Goal: Transaction & Acquisition: Purchase product/service

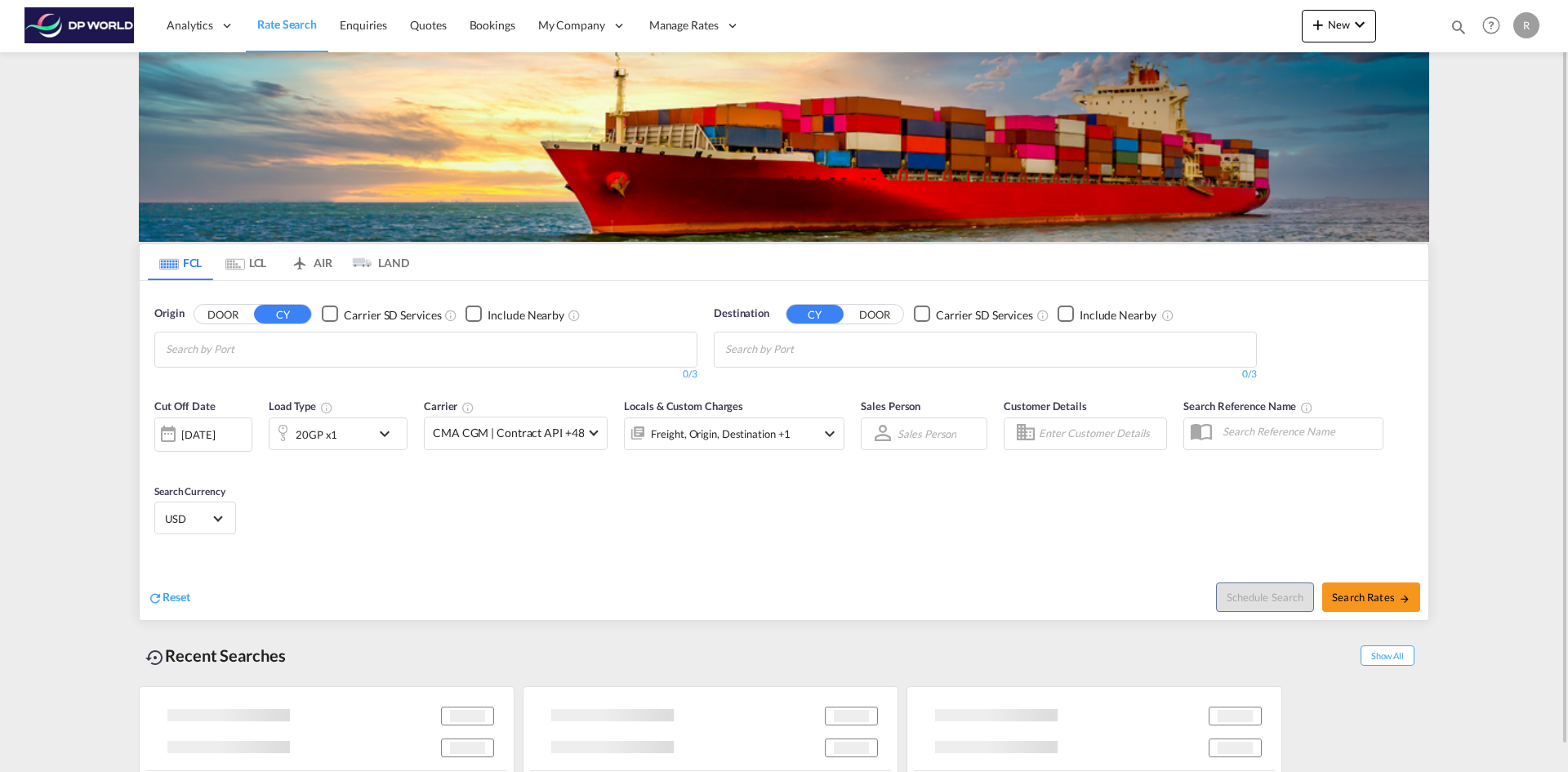
click at [274, 342] on input "Chips input." at bounding box center [243, 350] width 155 height 26
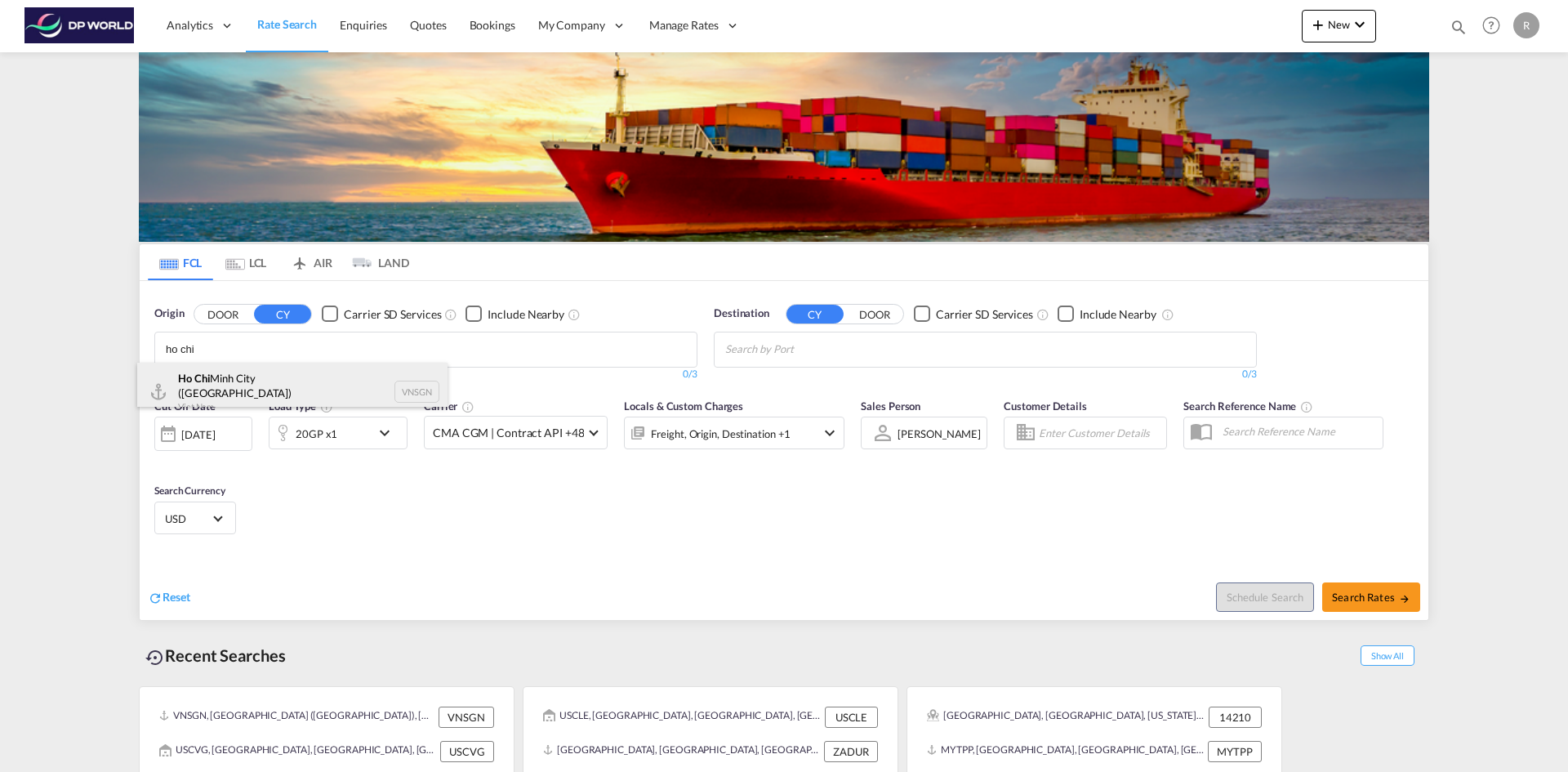
type input "ho chi"
click at [233, 386] on div "Ho Chi Minh City ([GEOGRAPHIC_DATA]) Viet Nam VNSGN" at bounding box center [292, 391] width 311 height 59
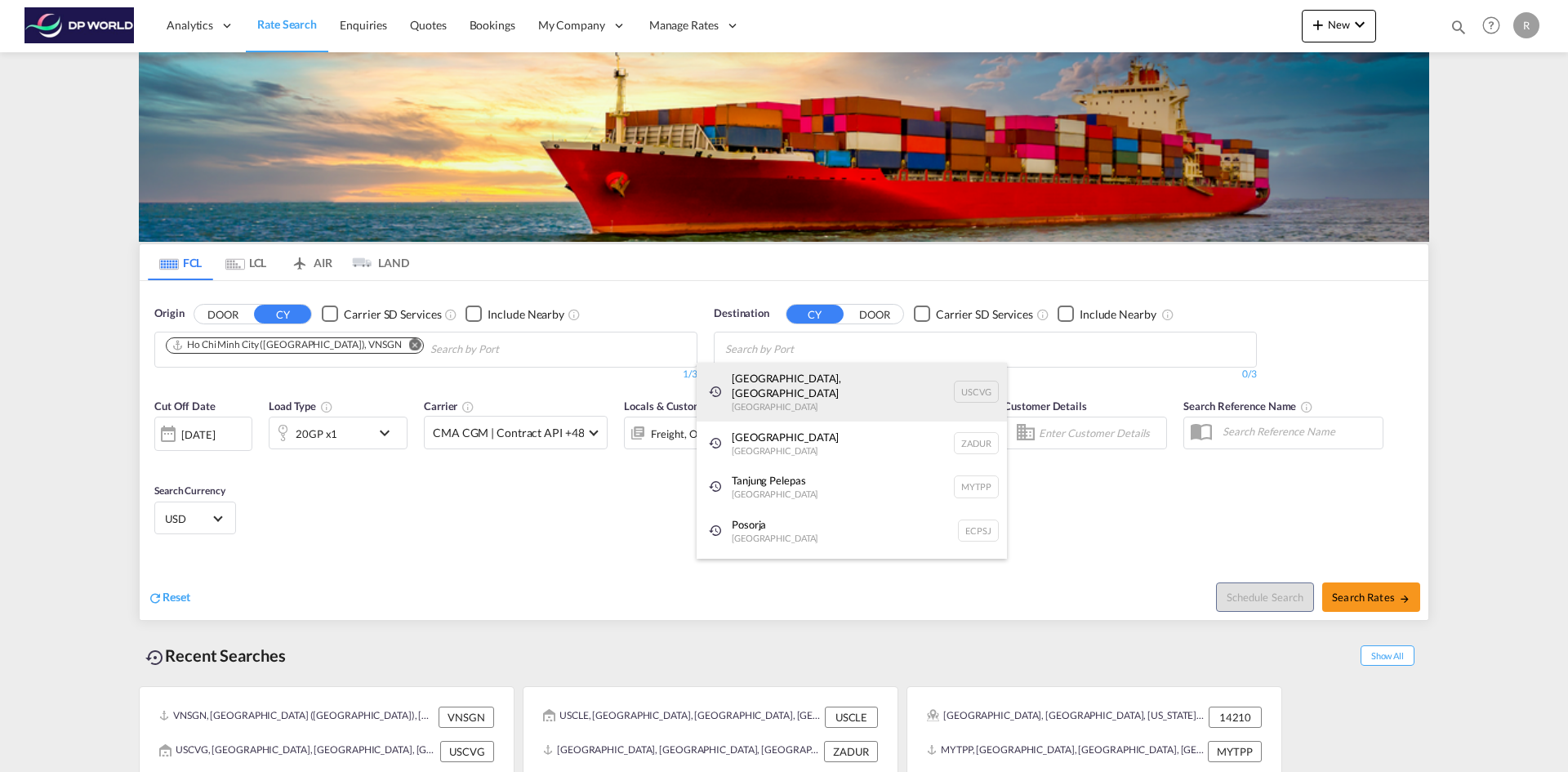
click at [771, 385] on div "[GEOGRAPHIC_DATA], [GEOGRAPHIC_DATA] [GEOGRAPHIC_DATA] USCVG" at bounding box center [852, 391] width 311 height 59
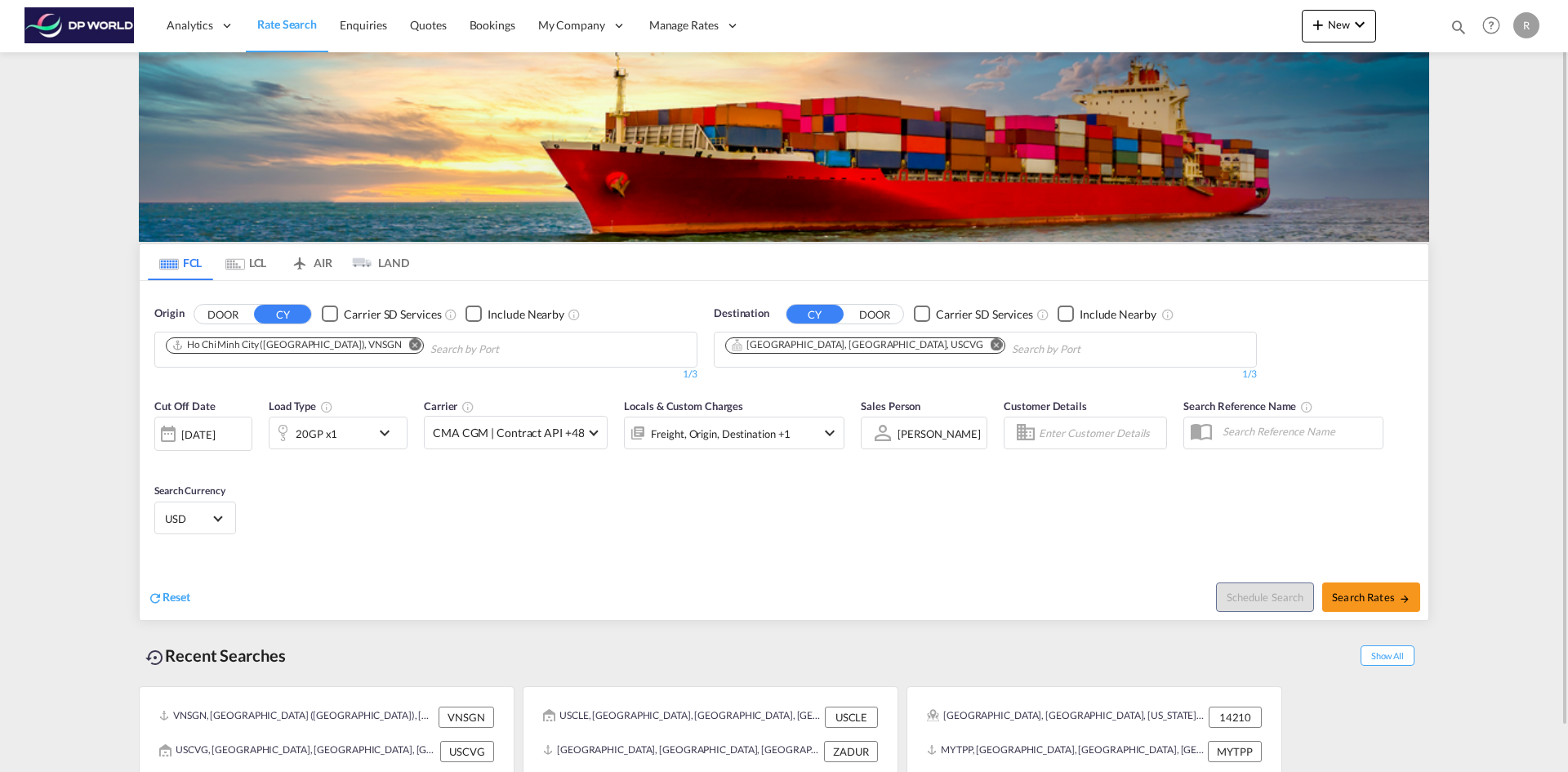
click at [380, 430] on md-icon "icon-chevron-down" at bounding box center [389, 433] width 28 height 20
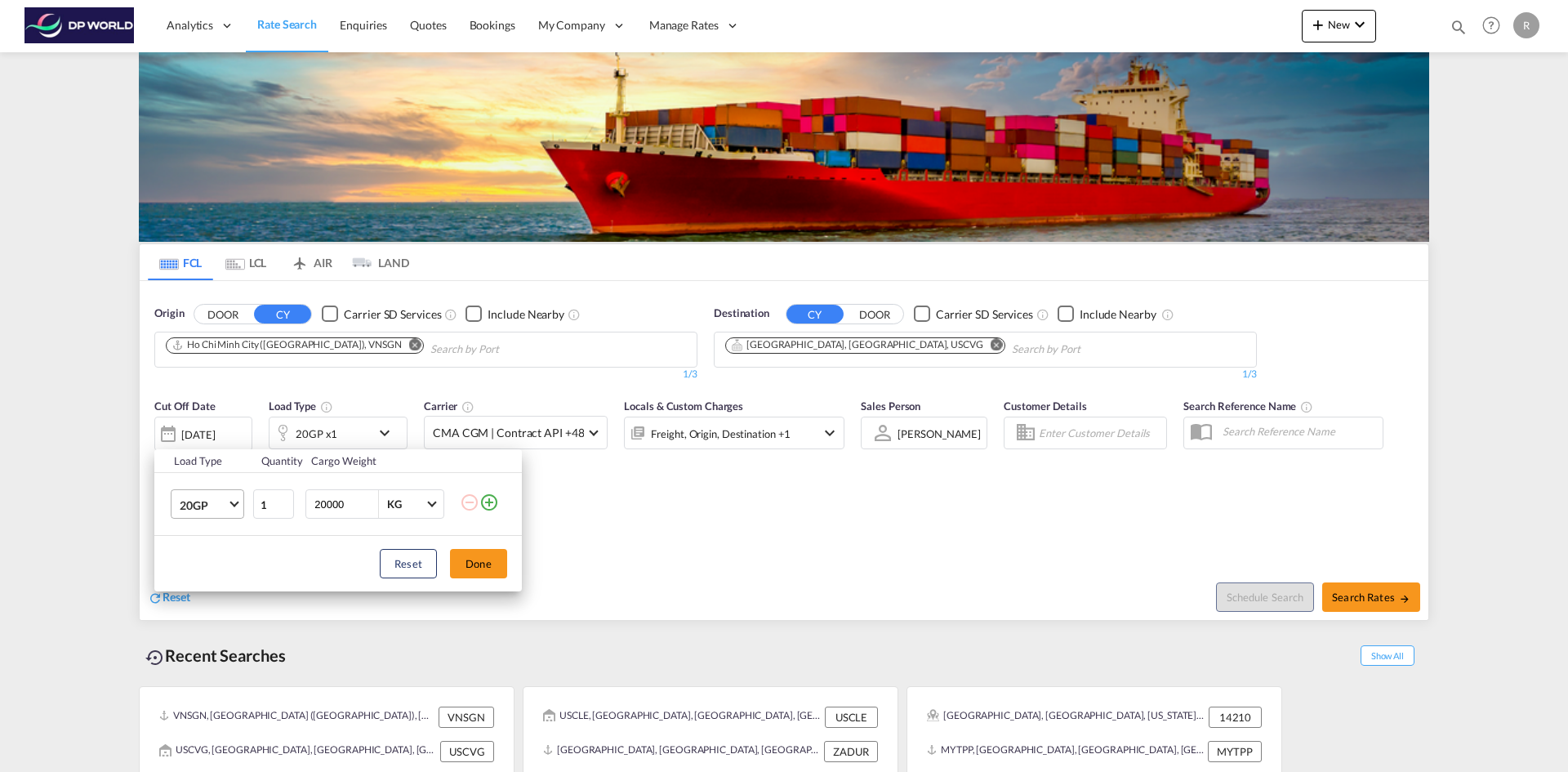
click at [220, 505] on span "20GP" at bounding box center [203, 505] width 47 height 16
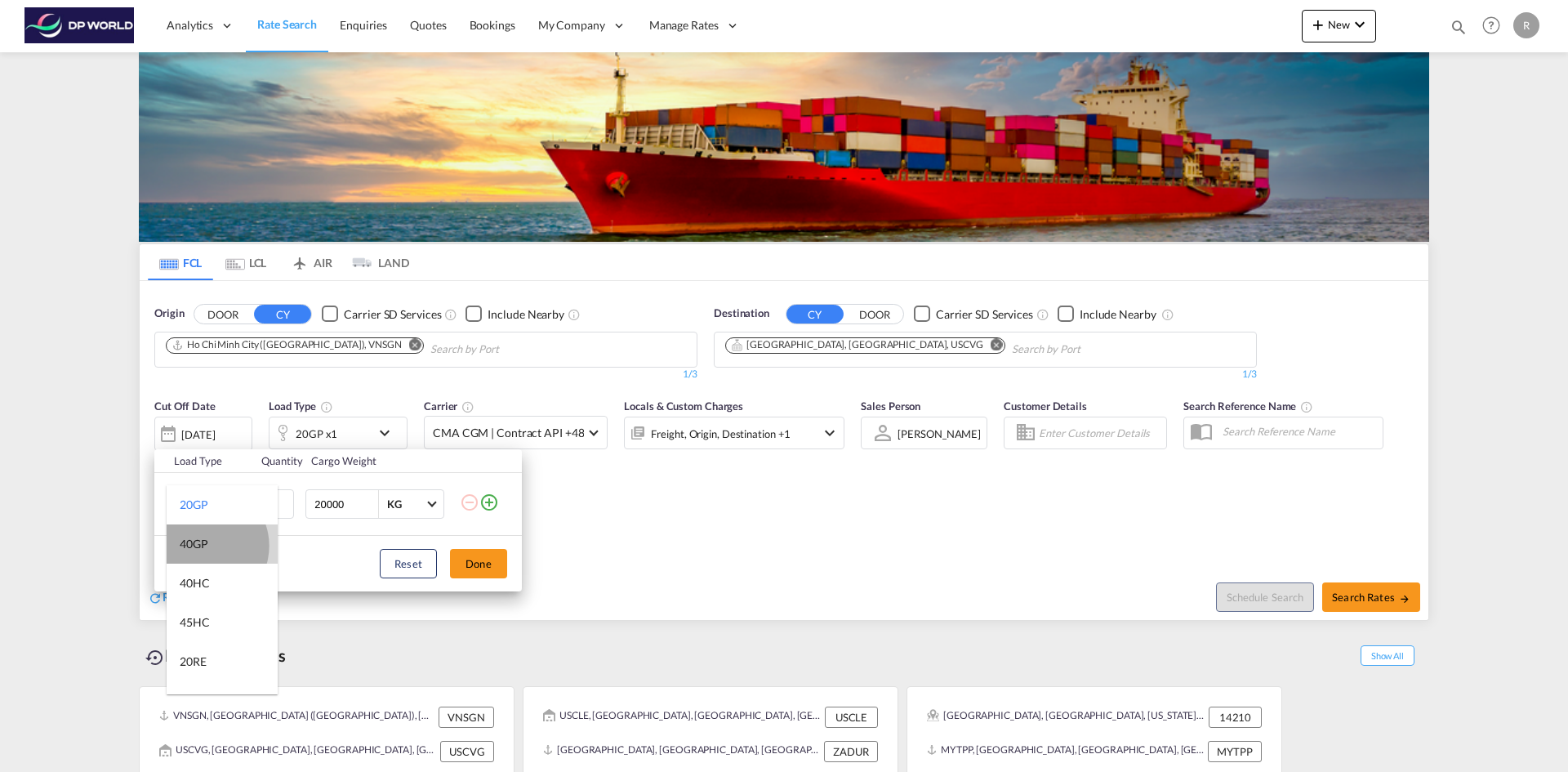
click at [204, 545] on div "40GP" at bounding box center [194, 543] width 29 height 16
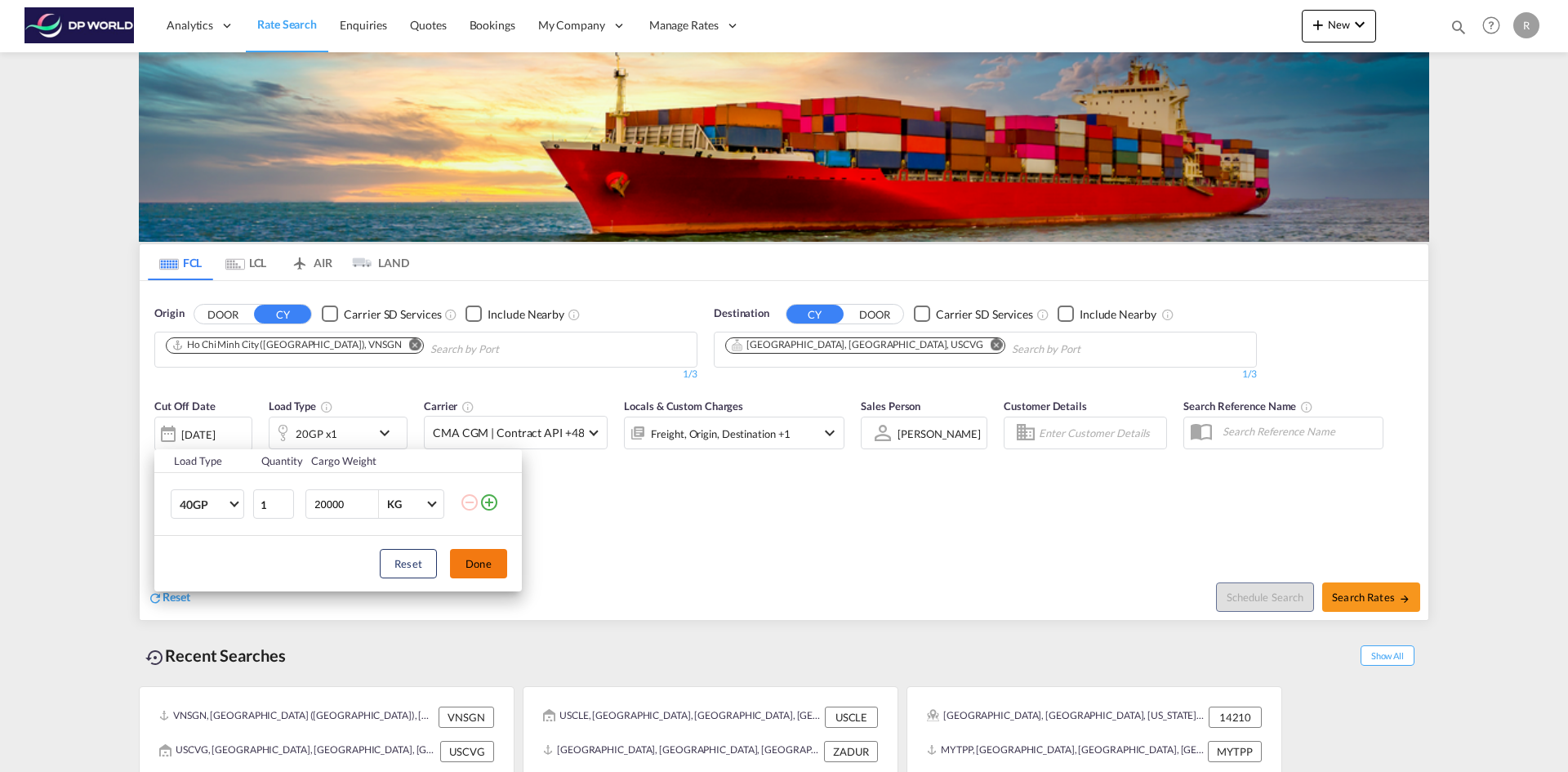
click at [493, 564] on button "Done" at bounding box center [478, 563] width 57 height 29
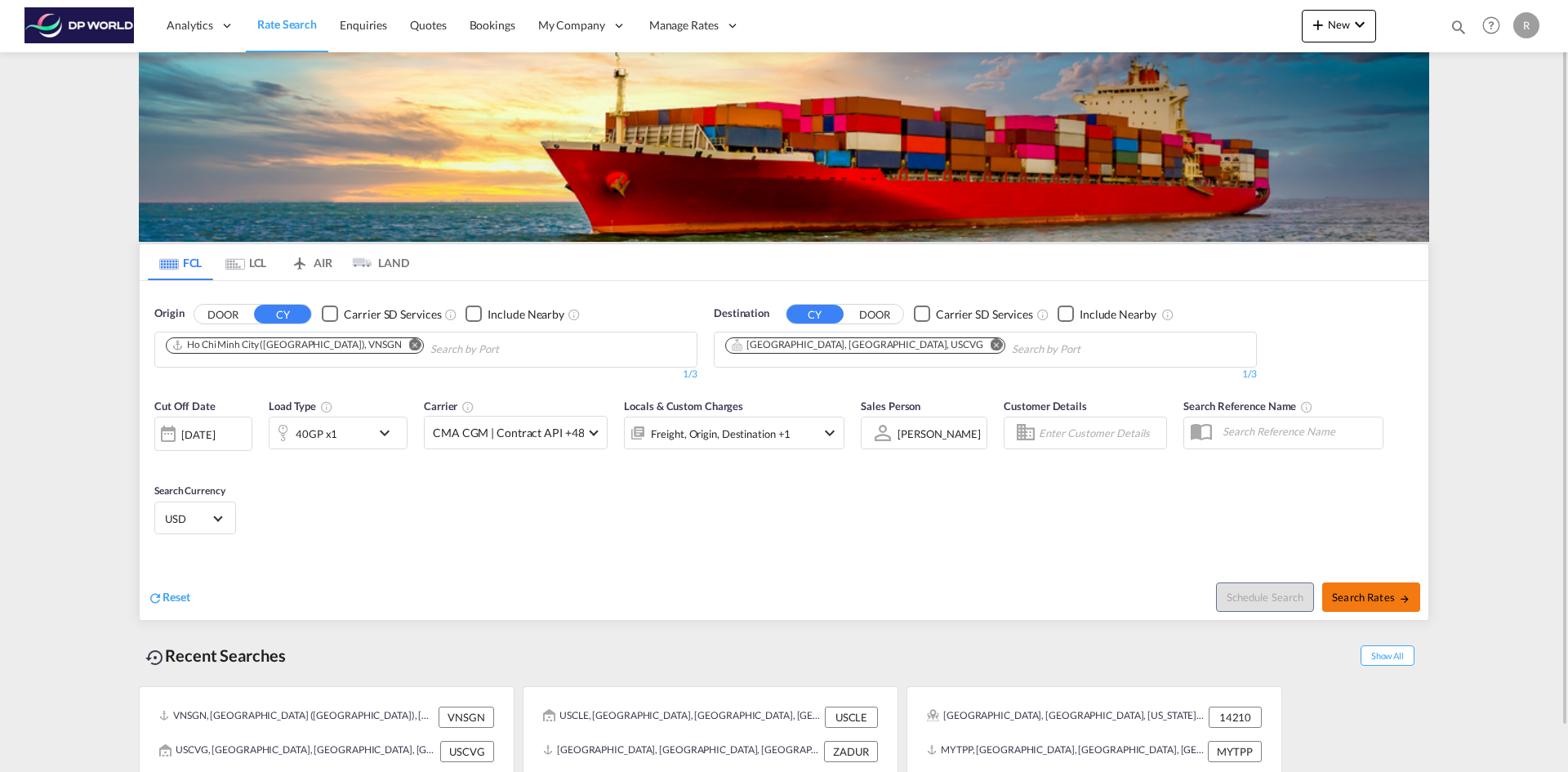
click at [1399, 601] on md-icon "icon-arrow-right" at bounding box center [1404, 598] width 11 height 11
type input "VNSGN to USCVG / [DATE]"
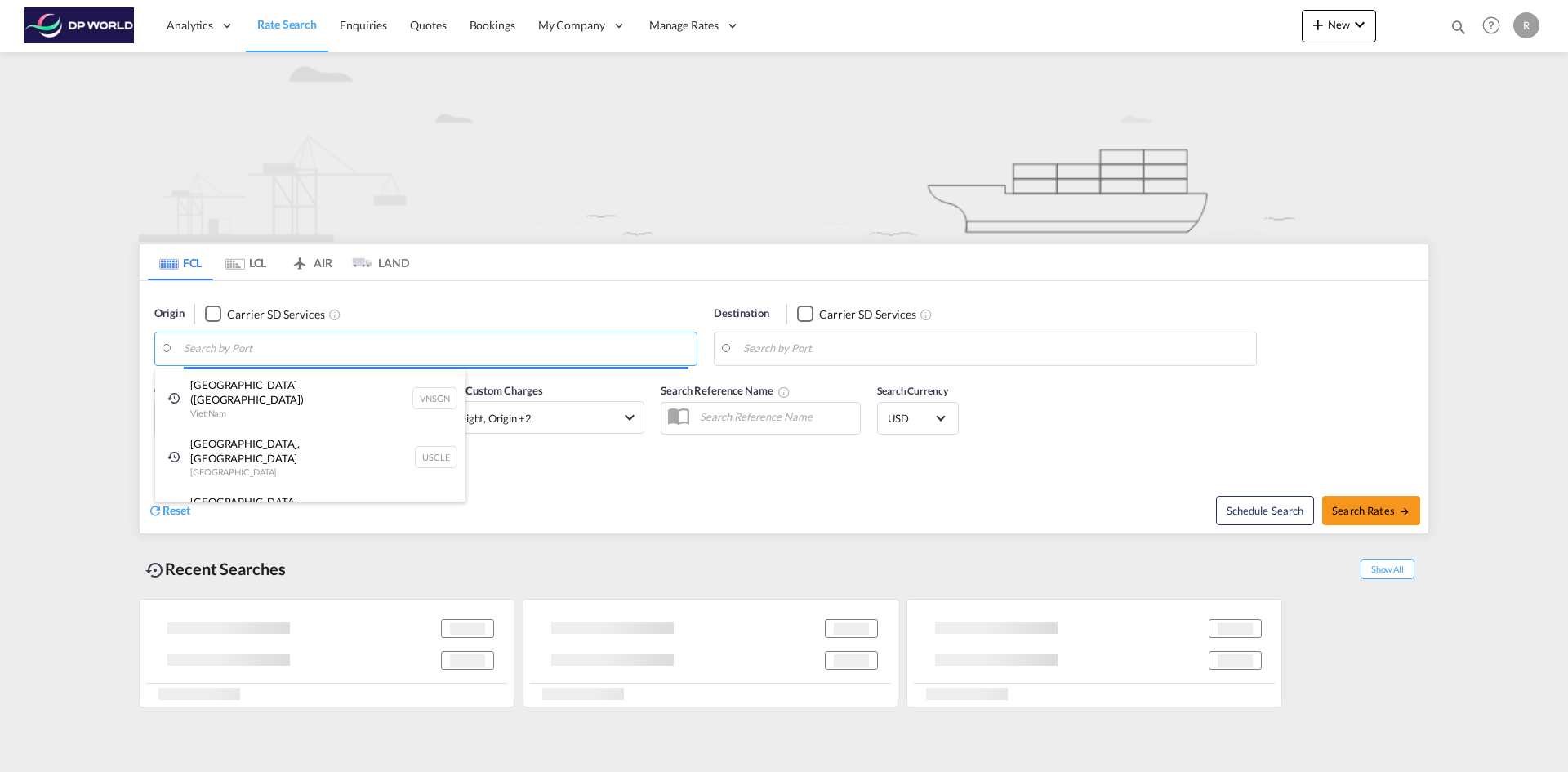
click at [278, 348] on body "Analytics Reports Dashboard Rate Search Enquiries Quotes Bookings" at bounding box center [784, 386] width 1568 height 772
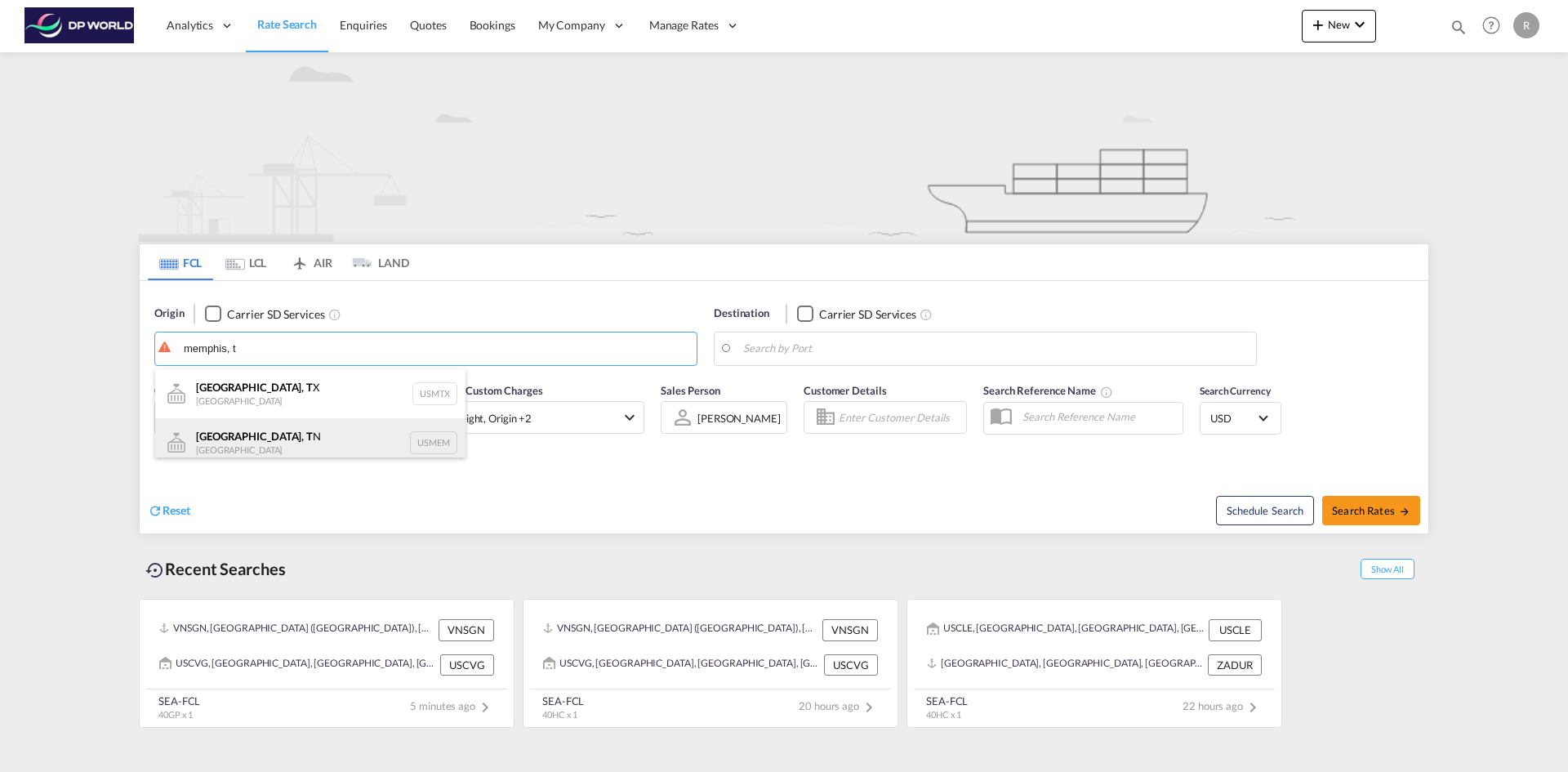
click at [259, 439] on div "Memphis, T N United States USMEM" at bounding box center [310, 442] width 311 height 49
type input "[GEOGRAPHIC_DATA], [GEOGRAPHIC_DATA], USMEM"
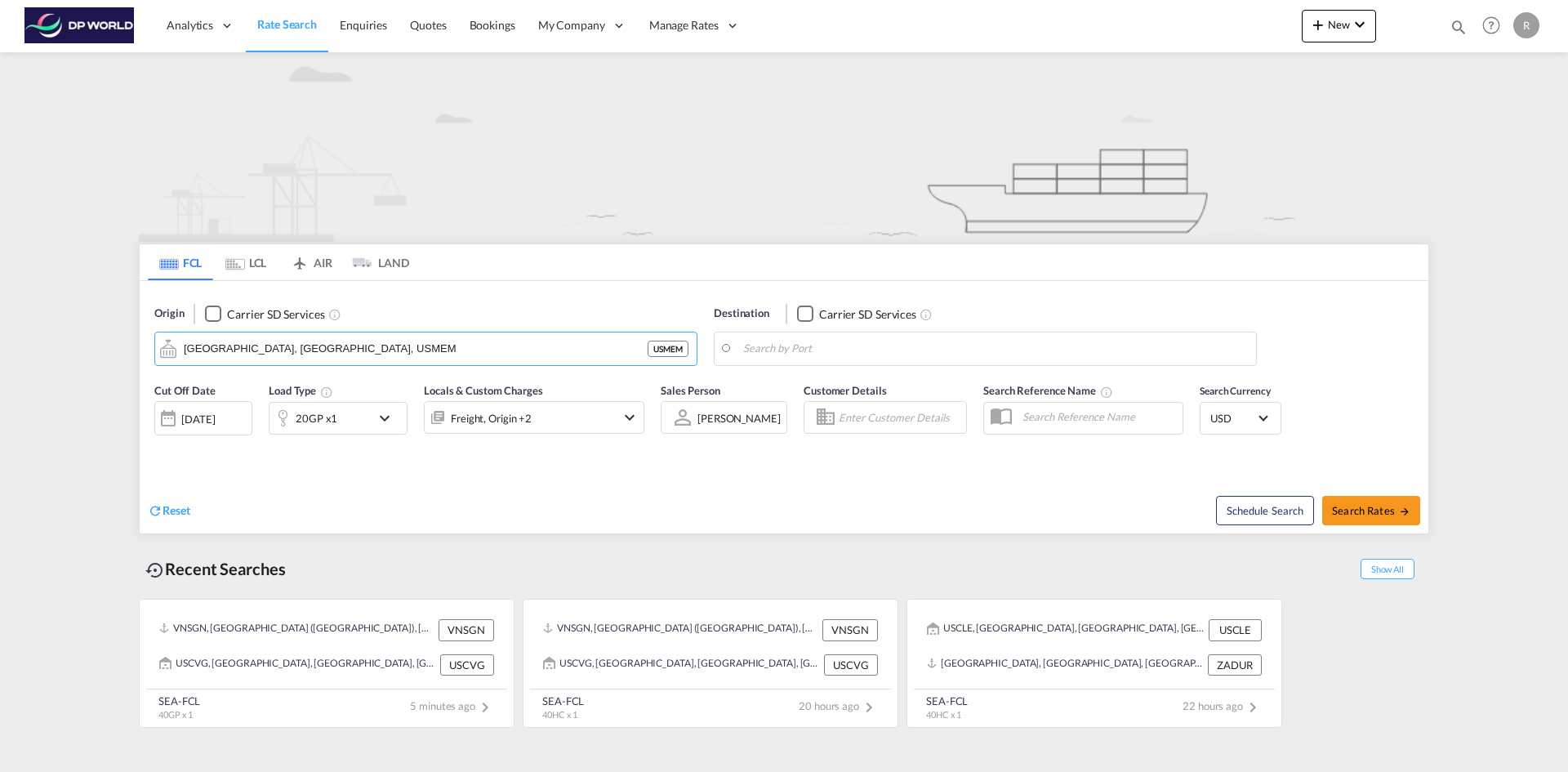
click at [821, 352] on body "Analytics Reports Dashboard Rate Search Enquiries Quotes Bookings" at bounding box center [784, 386] width 1568 height 772
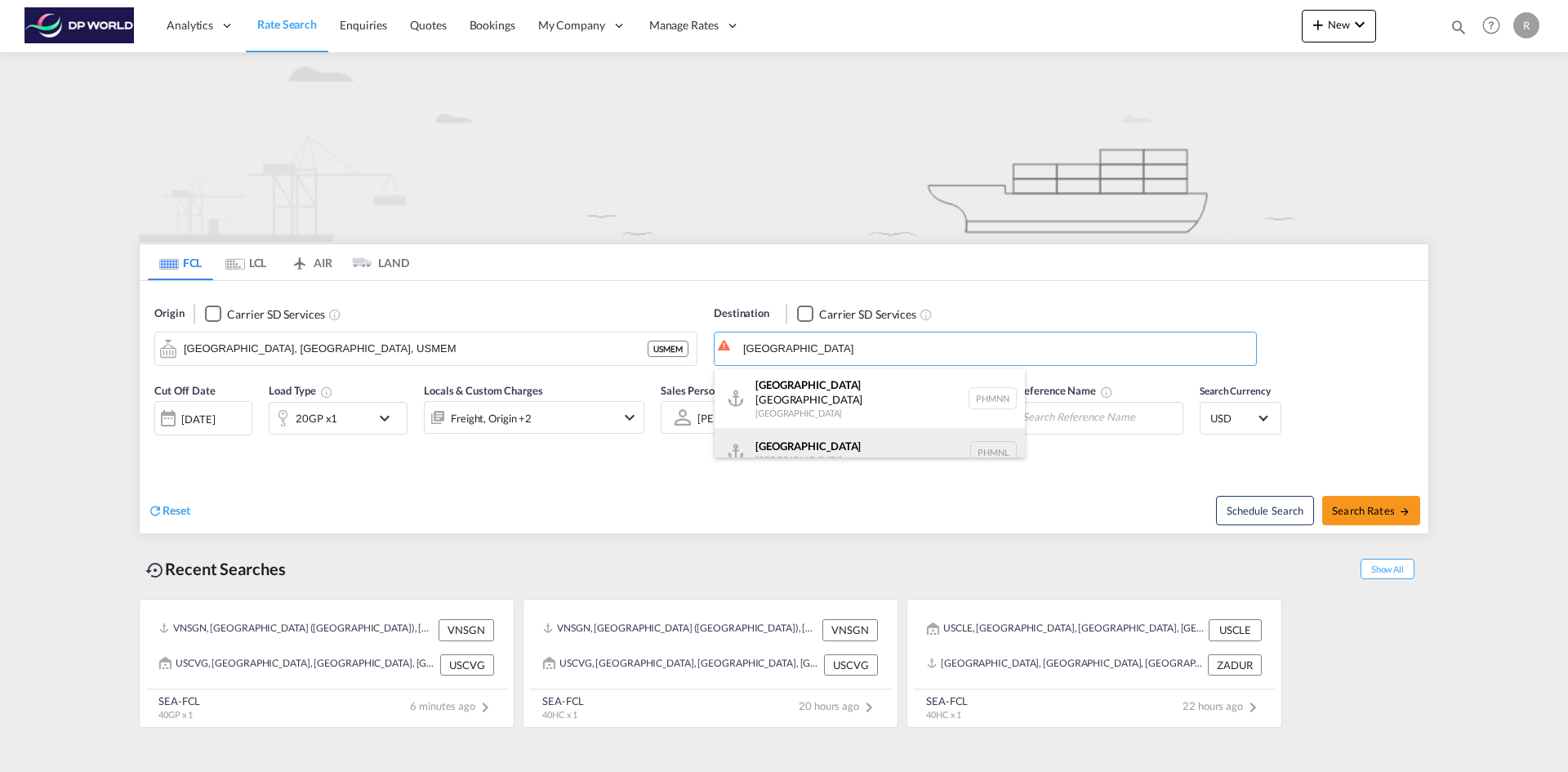
click at [809, 443] on div "Manila Philippines PHMNL" at bounding box center [870, 452] width 311 height 49
type input "[GEOGRAPHIC_DATA], PHMNL"
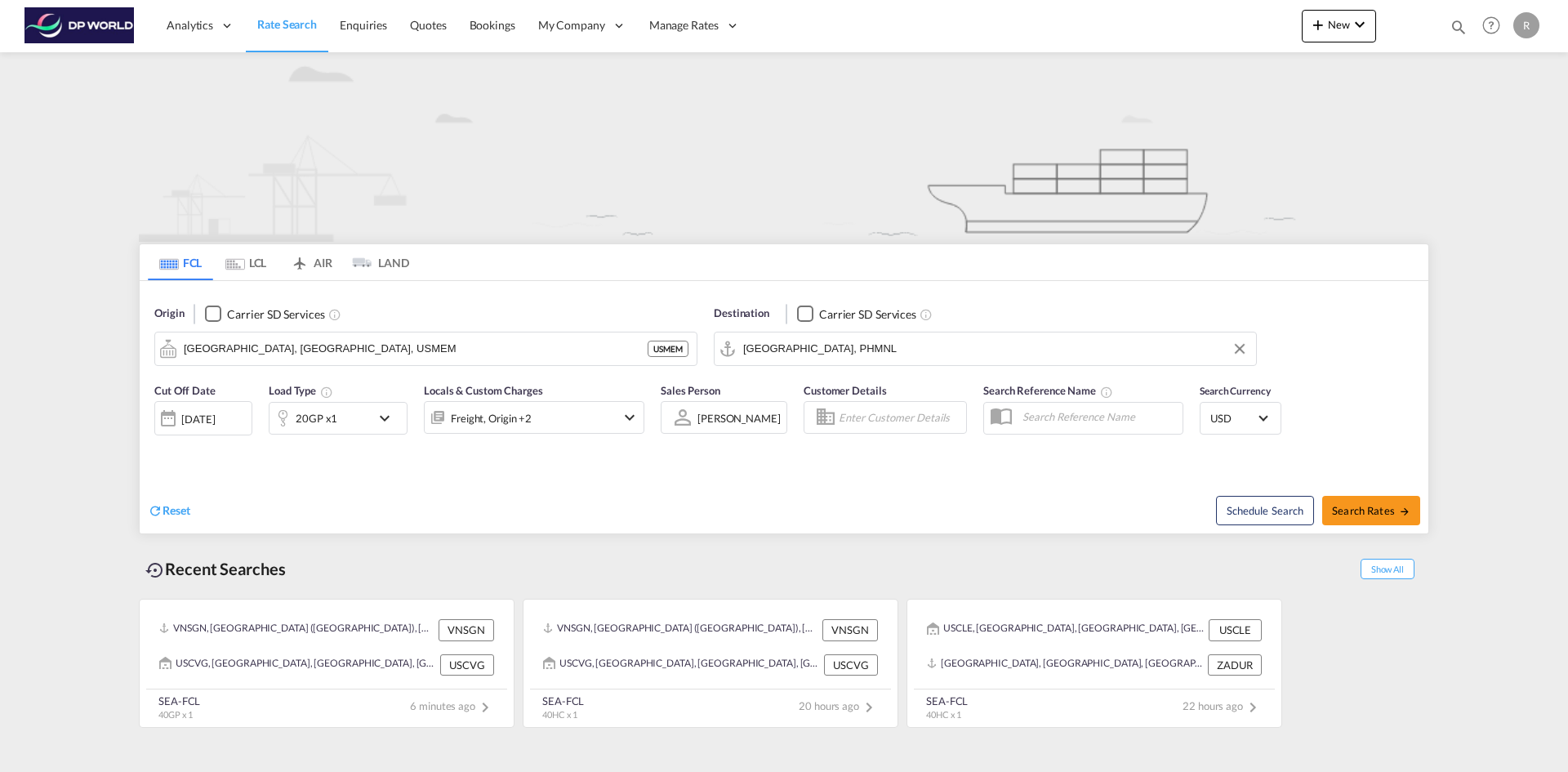
click at [382, 419] on md-icon "icon-chevron-down" at bounding box center [389, 418] width 28 height 20
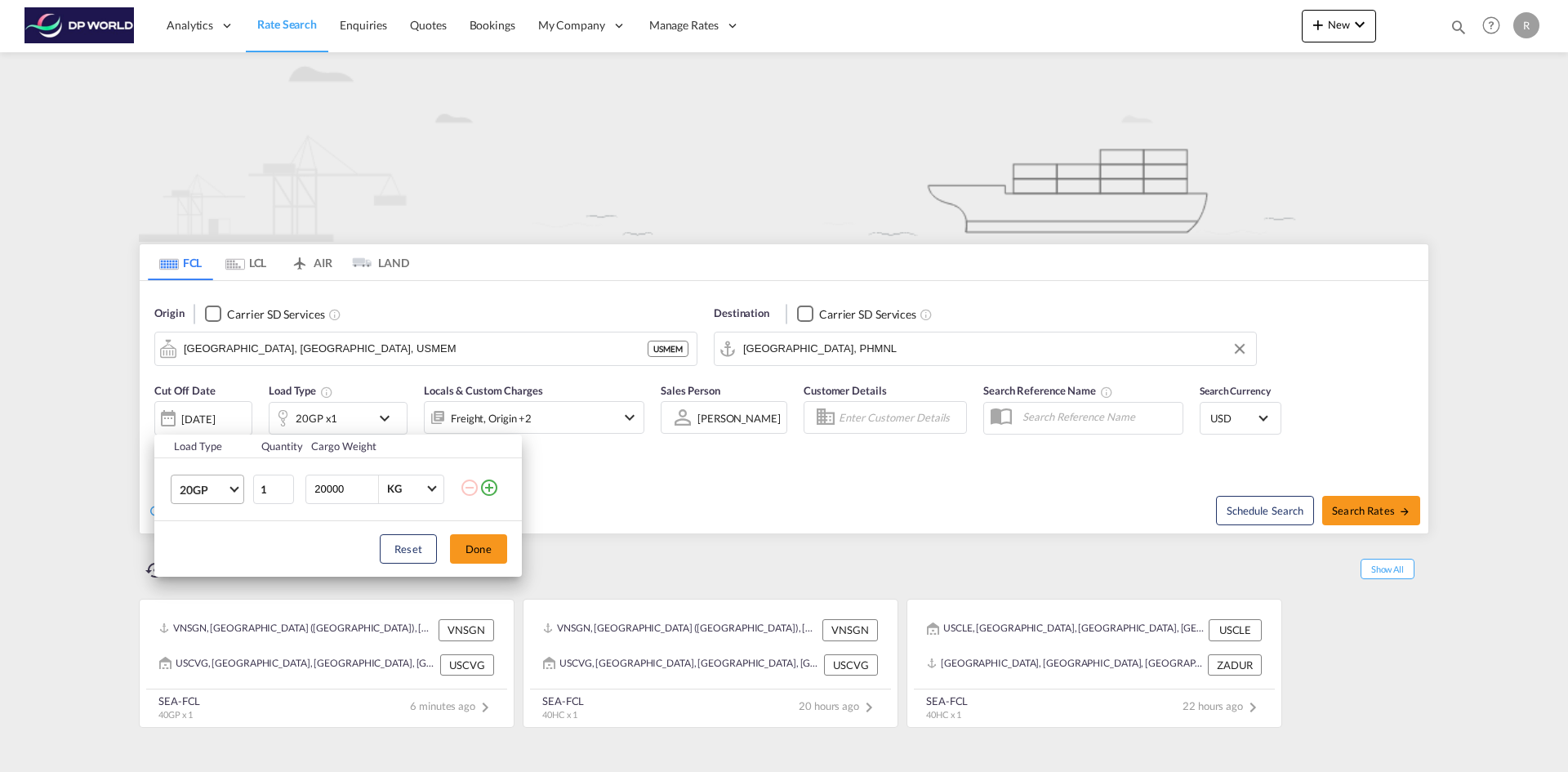
click at [235, 491] on md-select-value "20GP" at bounding box center [210, 489] width 65 height 28
click at [199, 534] on div "40GP" at bounding box center [194, 528] width 29 height 16
click at [481, 559] on button "Done" at bounding box center [478, 548] width 57 height 29
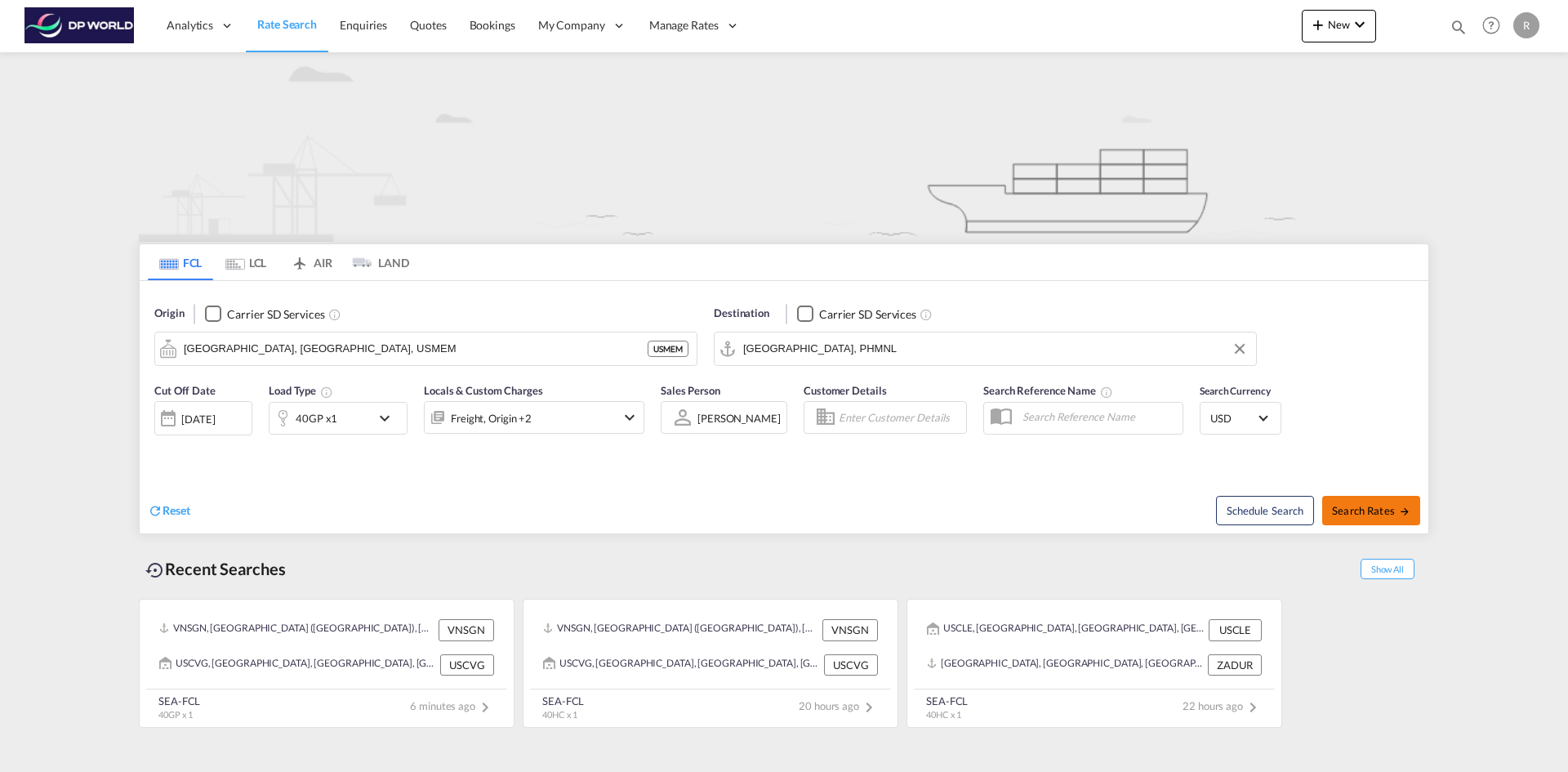
click at [1359, 495] on button "Search Rates" at bounding box center [1371, 509] width 98 height 29
type input "USMEM to PHMNL / 8 Oct 2025"
